Goal: Information Seeking & Learning: Learn about a topic

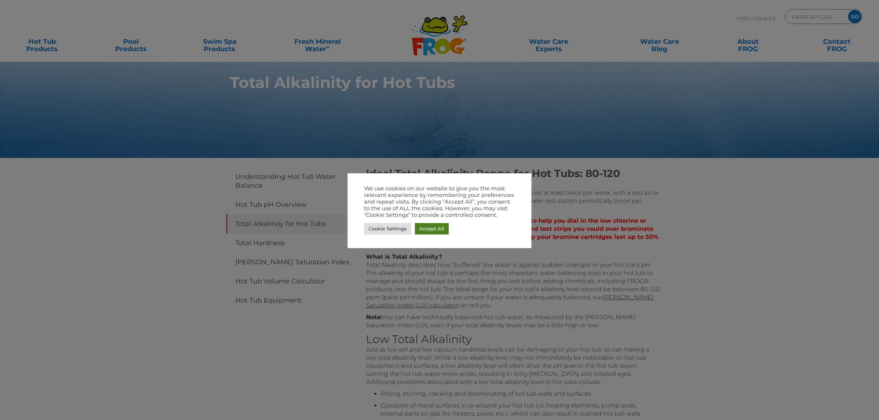
click at [433, 230] on link "Accept All" at bounding box center [432, 228] width 34 height 11
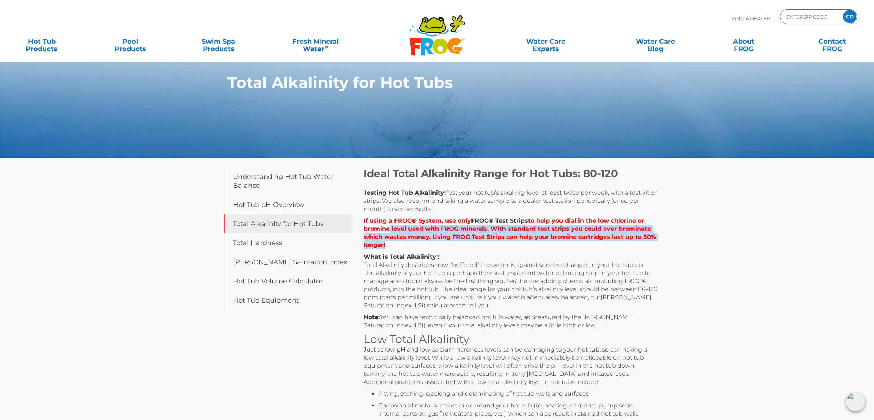
drag, startPoint x: 388, startPoint y: 226, endPoint x: 459, endPoint y: 241, distance: 72.2
click at [459, 241] on p "If using a FROG® System, use only FROG® Test Strips to help you dial in the low…" at bounding box center [510, 233] width 294 height 32
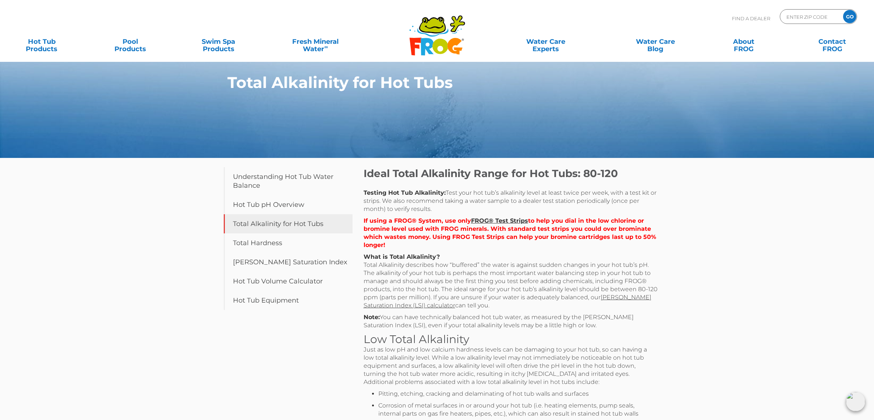
drag, startPoint x: 479, startPoint y: 270, endPoint x: 563, endPoint y: 304, distance: 90.4
click at [563, 304] on p "What is Total Alkalinity? Total Alkalinity describes how “buffered” the water i…" at bounding box center [510, 281] width 294 height 57
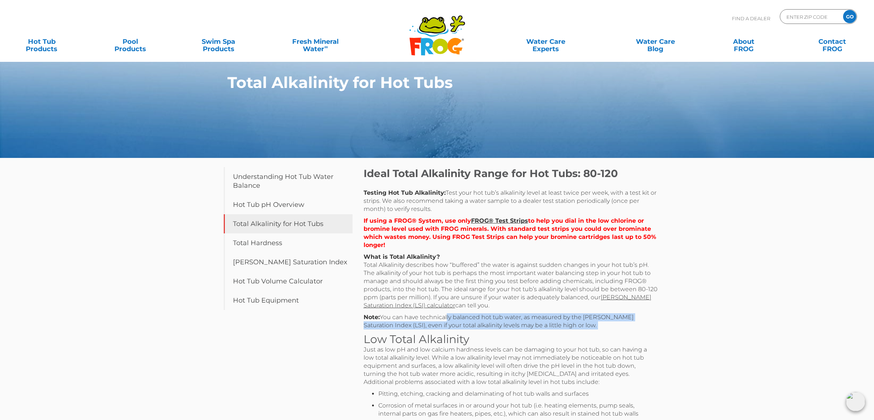
drag, startPoint x: 445, startPoint y: 317, endPoint x: 559, endPoint y: 330, distance: 114.5
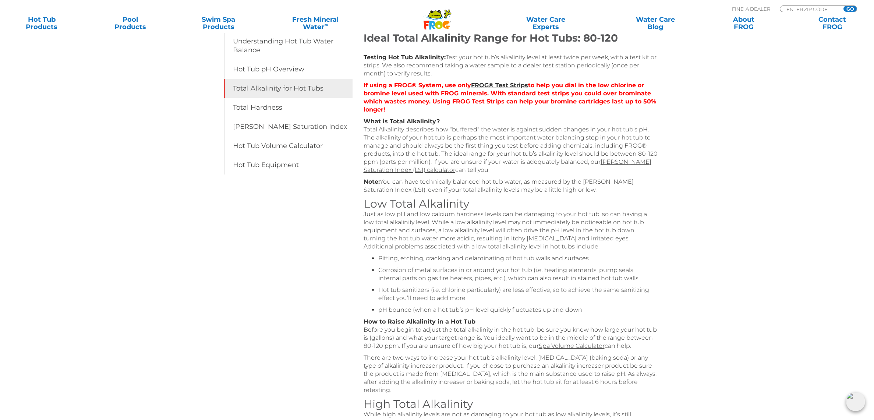
scroll to position [137, 0]
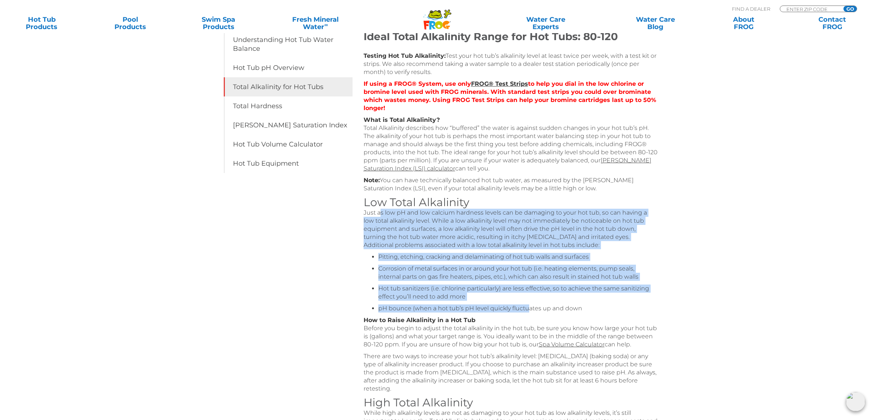
drag, startPoint x: 379, startPoint y: 215, endPoint x: 528, endPoint y: 308, distance: 175.7
click at [528, 308] on div "Ideal Total Alkalinity Range for Hot Tubs: 80-120 Testing Hot Tub Alkalinity: T…" at bounding box center [510, 367] width 294 height 674
click at [528, 308] on li "pH bounce (when a hot tub’s pH level quickly fluctuates up and down" at bounding box center [518, 308] width 280 height 8
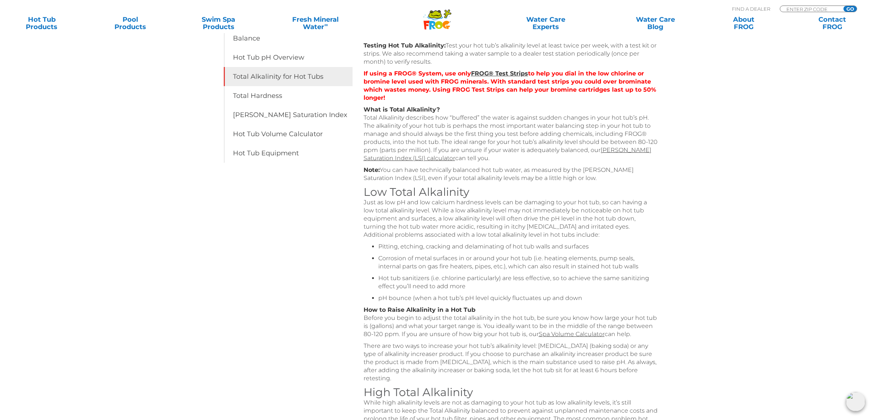
scroll to position [149, 0]
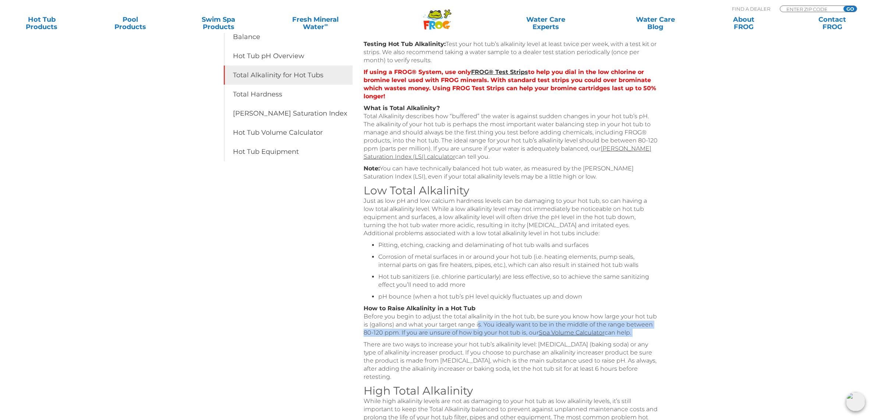
drag, startPoint x: 477, startPoint y: 322, endPoint x: 488, endPoint y: 340, distance: 21.0
click at [488, 340] on div "Ideal Total Alkalinity Range for Hot Tubs: 80-120 Testing Hot Tub Alkalinity: T…" at bounding box center [510, 355] width 294 height 674
click at [488, 340] on p "There are two ways to increase your hot tub’s alkalinity level: [MEDICAL_DATA] …" at bounding box center [510, 360] width 294 height 40
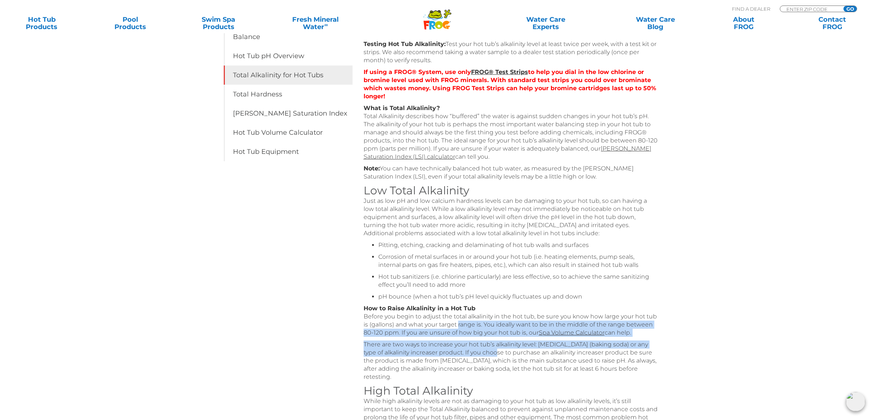
drag, startPoint x: 456, startPoint y: 327, endPoint x: 484, endPoint y: 355, distance: 39.3
click at [484, 355] on div "Ideal Total Alkalinity Range for Hot Tubs: 80-120 Testing Hot Tub Alkalinity: T…" at bounding box center [510, 355] width 294 height 674
click at [484, 355] on p "There are two ways to increase your hot tub’s alkalinity level: [MEDICAL_DATA] …" at bounding box center [510, 360] width 294 height 40
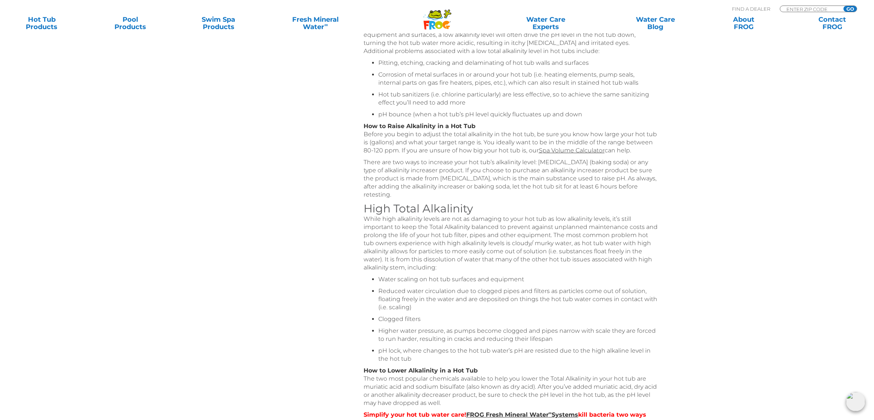
scroll to position [332, 0]
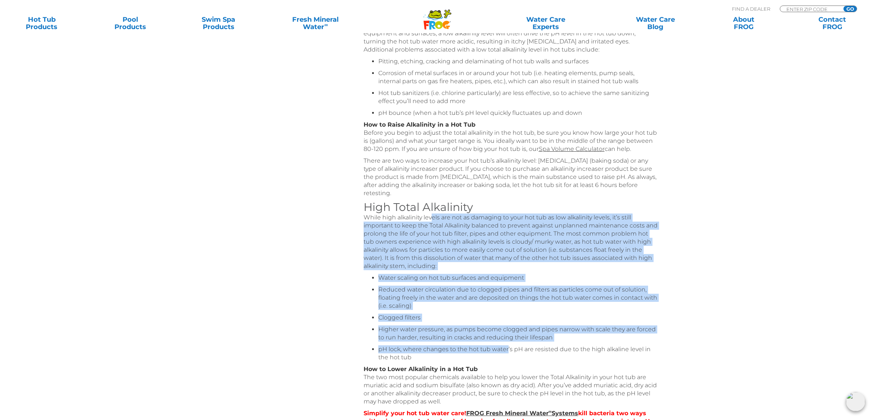
drag, startPoint x: 432, startPoint y: 220, endPoint x: 508, endPoint y: 345, distance: 146.1
click at [508, 345] on div "Ideal Total Alkalinity Range for Hot Tubs: 80-120 Testing Hot Tub Alkalinity: T…" at bounding box center [510, 172] width 294 height 674
click at [508, 345] on li "pH lock, where changes to the hot tub water’s pH are resisted due to the high a…" at bounding box center [518, 353] width 280 height 16
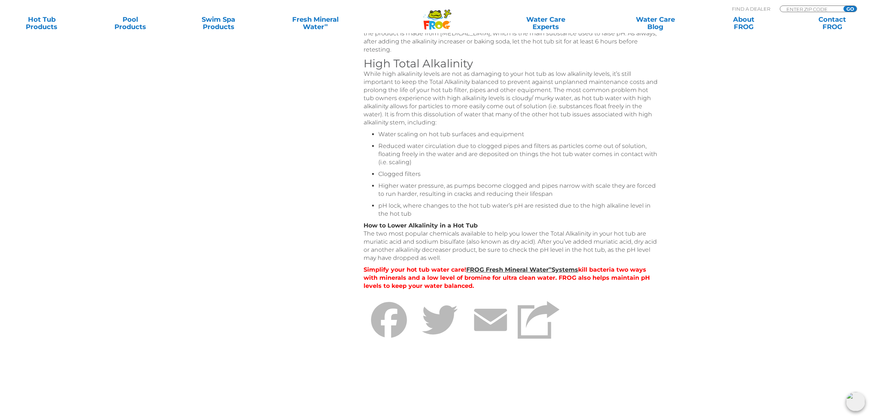
scroll to position [476, 0]
drag, startPoint x: 367, startPoint y: 233, endPoint x: 457, endPoint y: 260, distance: 93.3
click at [457, 260] on p "How to Lower Alkalinity in a Hot Tub The two most popular chemicals available t…" at bounding box center [510, 241] width 294 height 40
click at [458, 260] on p "How to Lower Alkalinity in a Hot Tub The two most popular chemicals available t…" at bounding box center [510, 241] width 294 height 40
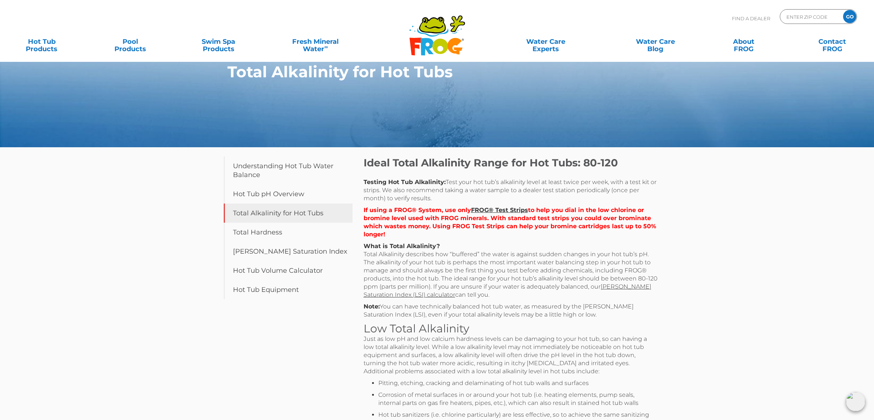
scroll to position [0, 0]
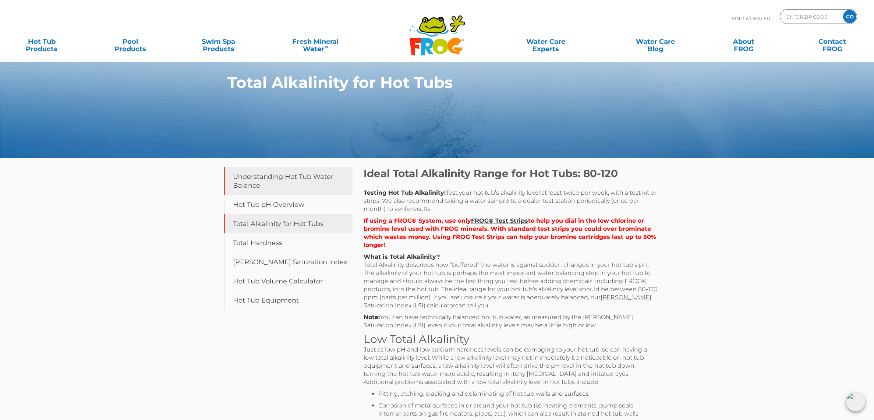
click at [270, 183] on link "Understanding Hot Tub Water Balance" at bounding box center [288, 181] width 129 height 28
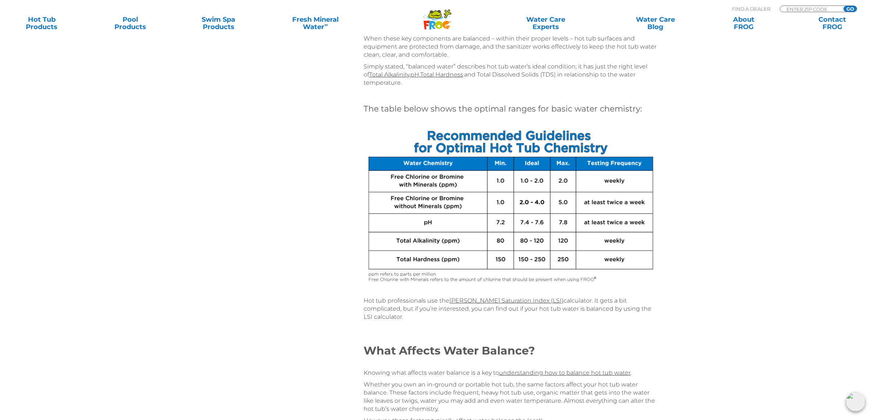
scroll to position [335, 0]
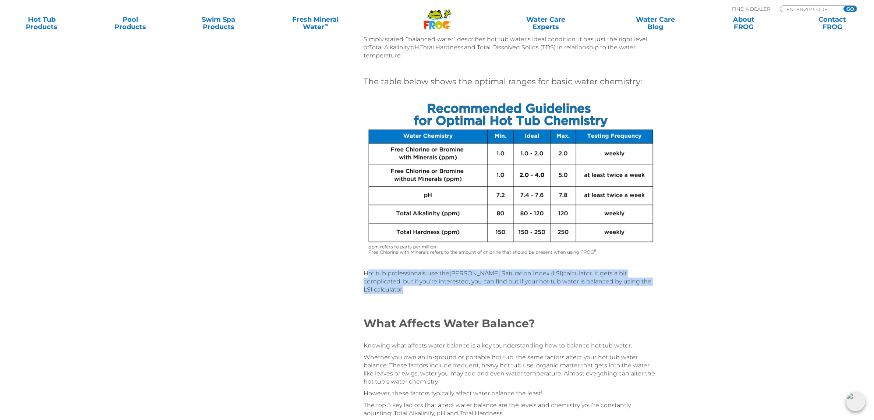
drag, startPoint x: 367, startPoint y: 273, endPoint x: 404, endPoint y: 291, distance: 41.0
click at [404, 291] on div "How to Balance Hot Tub Water: The Easy, Complete Guide It’s the key to making y…" at bounding box center [510, 68] width 294 height 473
click at [404, 294] on div at bounding box center [510, 300] width 294 height 12
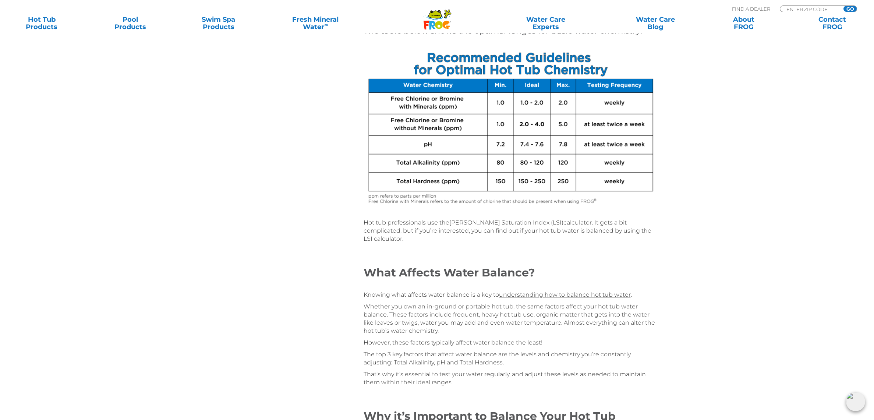
scroll to position [387, 0]
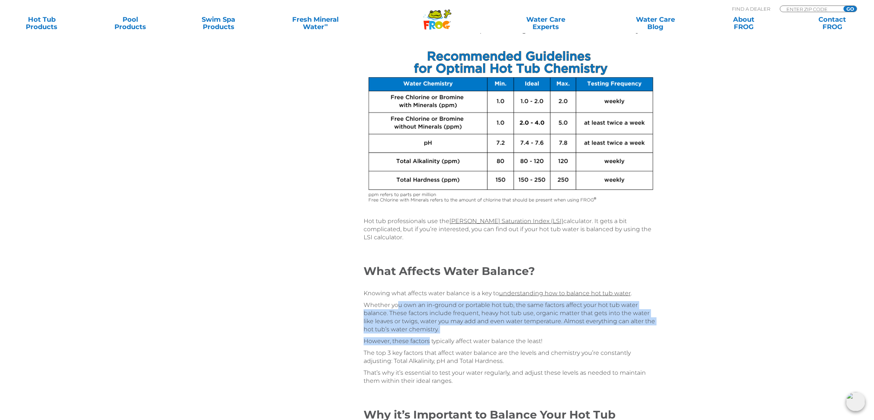
drag, startPoint x: 398, startPoint y: 294, endPoint x: 428, endPoint y: 335, distance: 50.9
click at [428, 335] on div "Knowing what affects water balance is a key to understanding how to balance hot…" at bounding box center [510, 337] width 294 height 96
click at [428, 337] on p "However, these factors typically affect water balance the least!" at bounding box center [510, 341] width 294 height 8
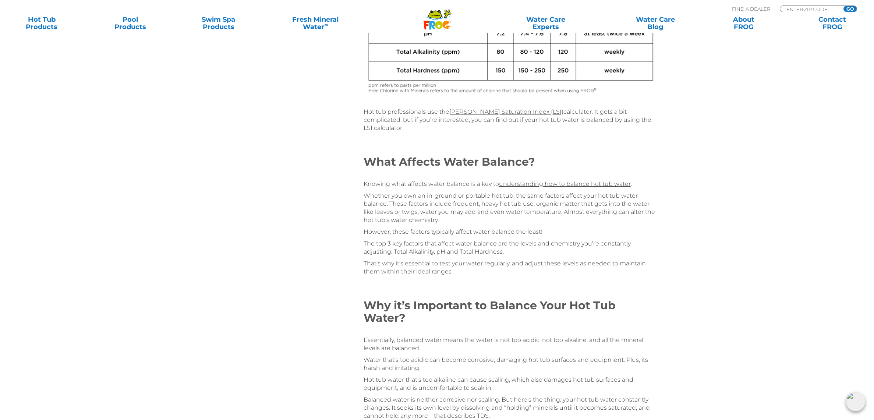
scroll to position [626, 0]
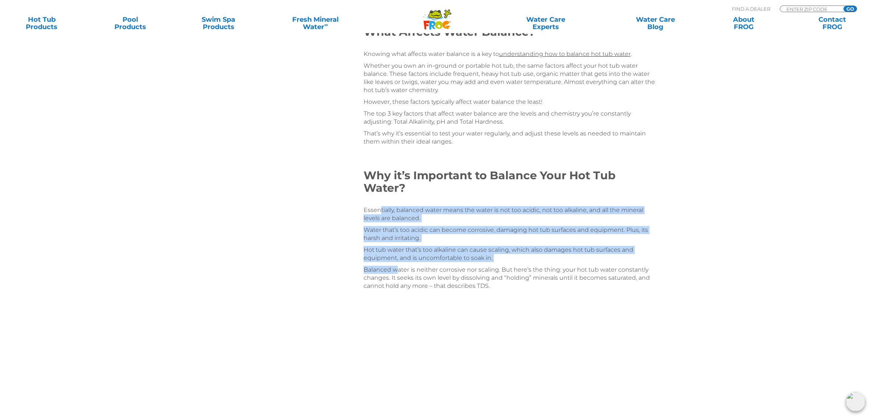
drag, startPoint x: 382, startPoint y: 202, endPoint x: 395, endPoint y: 264, distance: 62.9
click at [395, 264] on div "Essentially, balanced water means the water is not too acidic, not too alkaline…" at bounding box center [510, 248] width 294 height 84
click at [395, 266] on p "Balanced water is neither corrosive nor scaling. But here’s the thing: your hot…" at bounding box center [510, 278] width 294 height 24
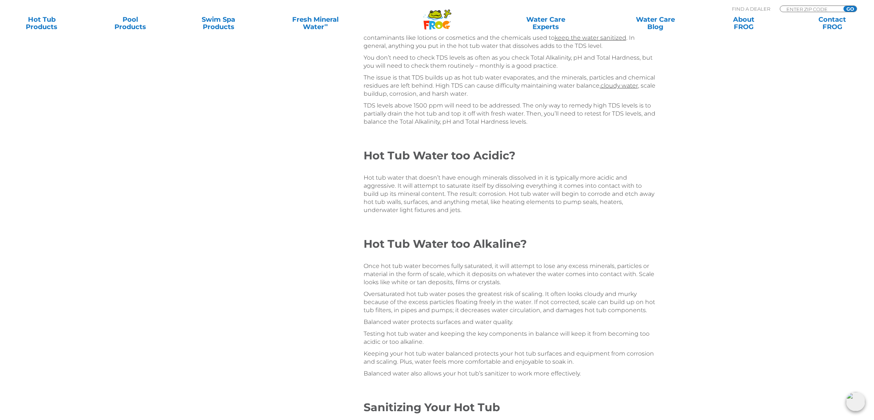
scroll to position [1091, 0]
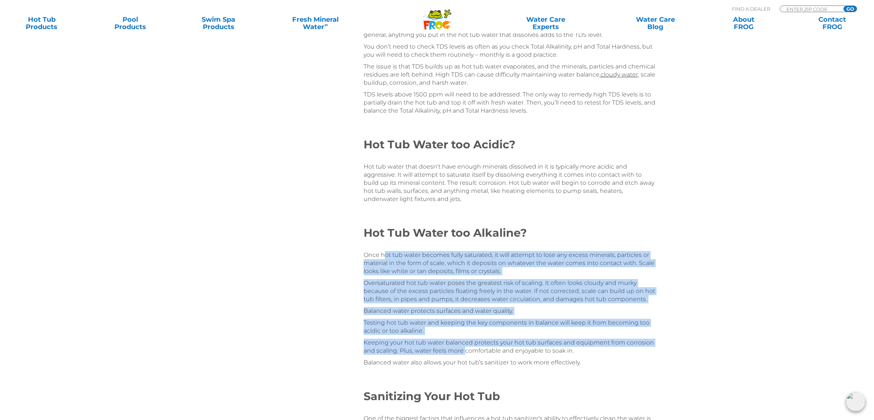
drag, startPoint x: 383, startPoint y: 250, endPoint x: 465, endPoint y: 340, distance: 122.4
click at [465, 340] on div "Once hot tub water becomes fully saturated, it will attempt to lose any excess …" at bounding box center [510, 309] width 294 height 116
click at [465, 340] on p "Keeping your hot tub water balanced protects your hot tub surfaces and equipmen…" at bounding box center [510, 346] width 294 height 16
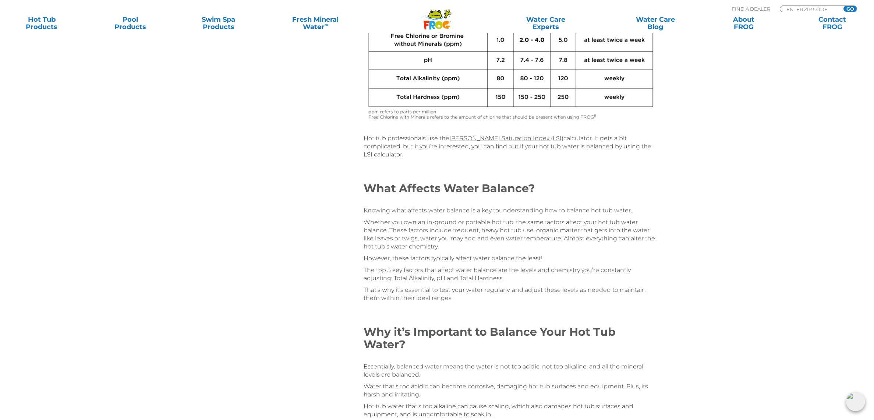
scroll to position [0, 0]
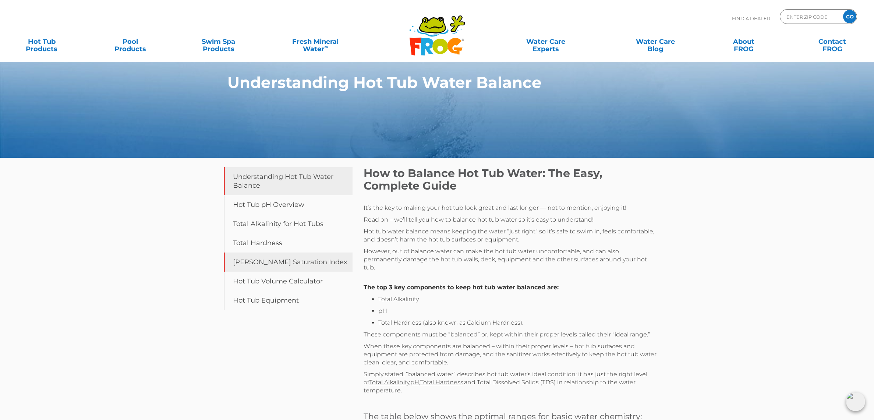
click at [276, 263] on link "[PERSON_NAME] Saturation Index" at bounding box center [288, 261] width 129 height 19
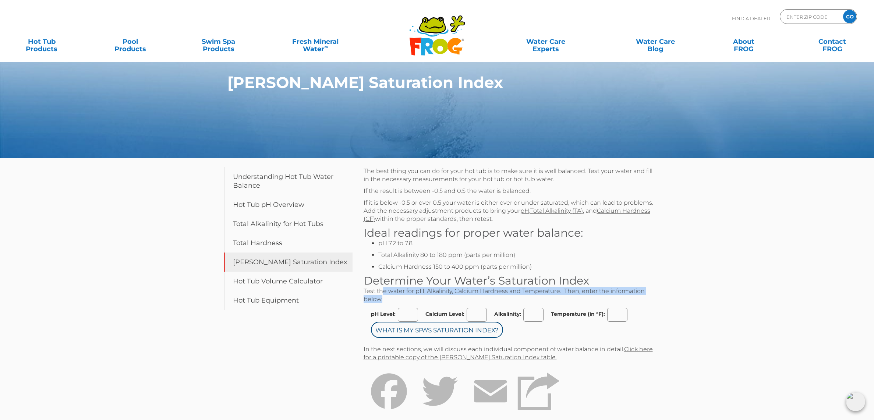
drag, startPoint x: 384, startPoint y: 290, endPoint x: 480, endPoint y: 298, distance: 96.4
click at [480, 298] on p "Test the water for pH, Alkalinity, Calcium Hardness and Temperature. Then, ente…" at bounding box center [510, 295] width 294 height 16
